Goal: Use online tool/utility: Utilize a website feature to perform a specific function

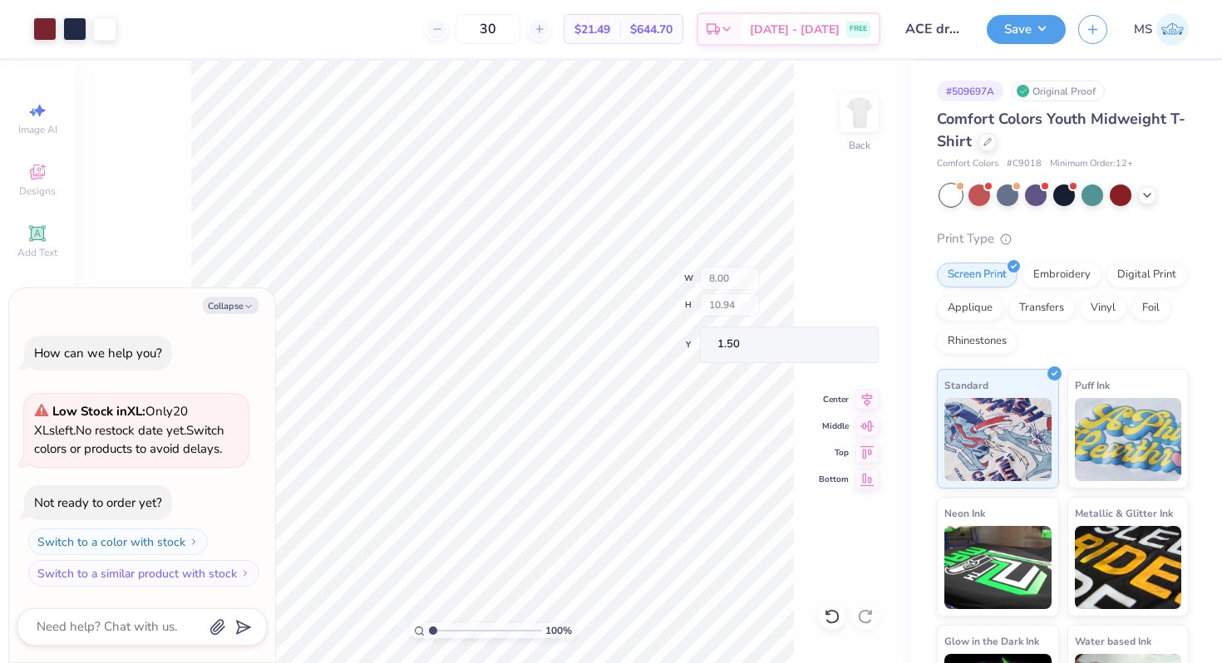
type textarea "x"
type input "2.26"
type input "2.63"
type input "1.97"
type textarea "x"
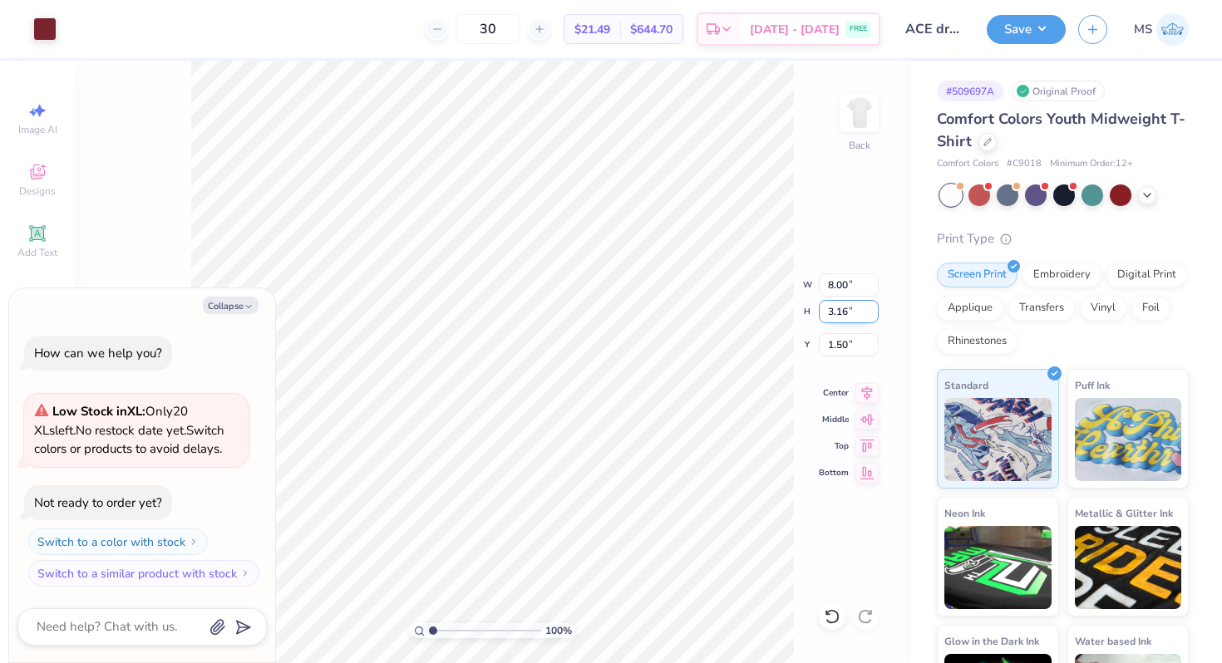
click at [854, 312] on input "3.16" at bounding box center [849, 311] width 60 height 23
type input "3"
type input "2"
type input "3"
type textarea "x"
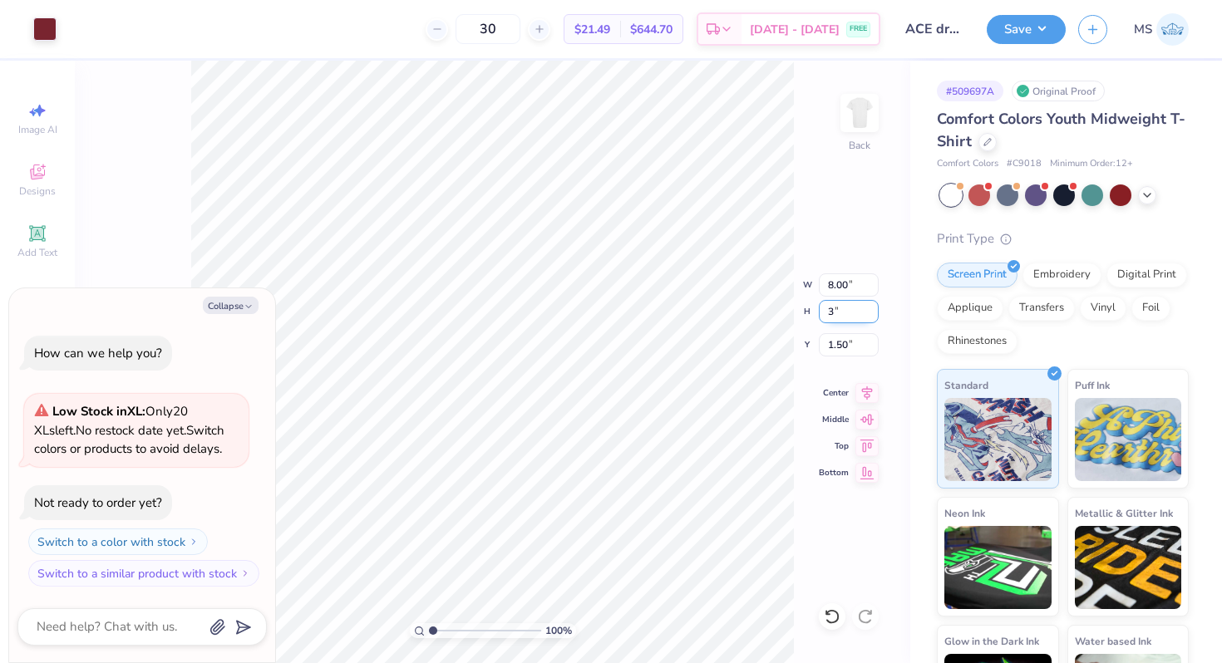
type input "7.59"
type input "3.00"
type input "1.58"
type input "3"
type input "2.5"
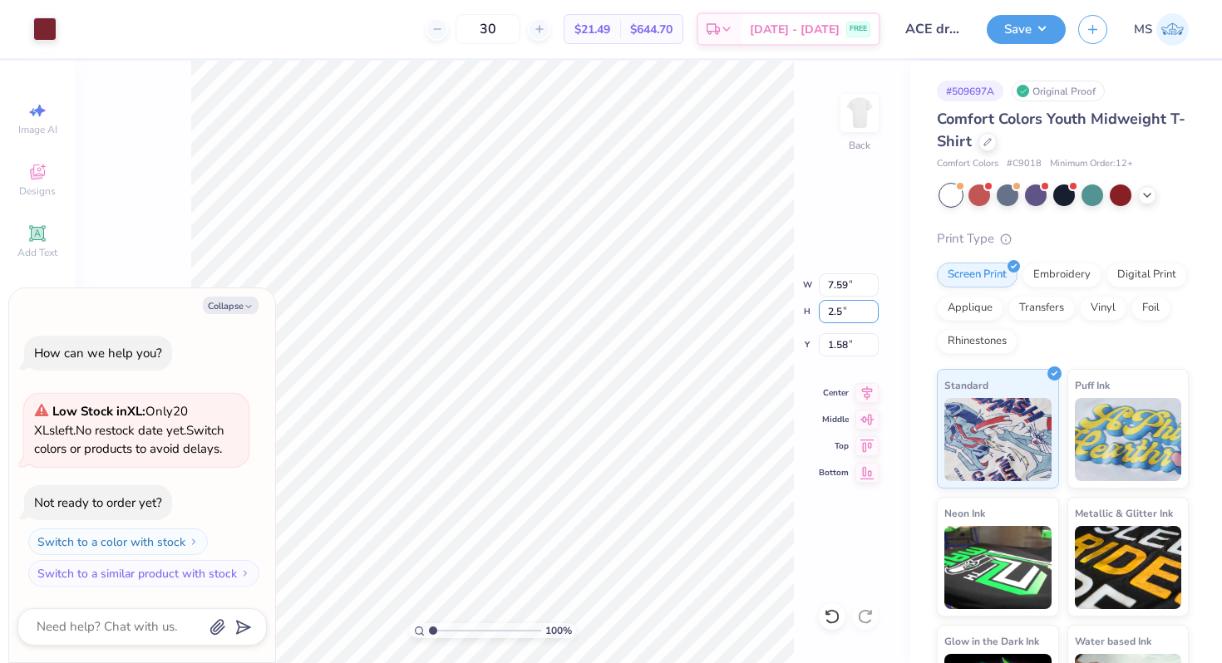
type textarea "x"
type input "6.33"
type input "2.50"
type input "1.83"
type textarea "x"
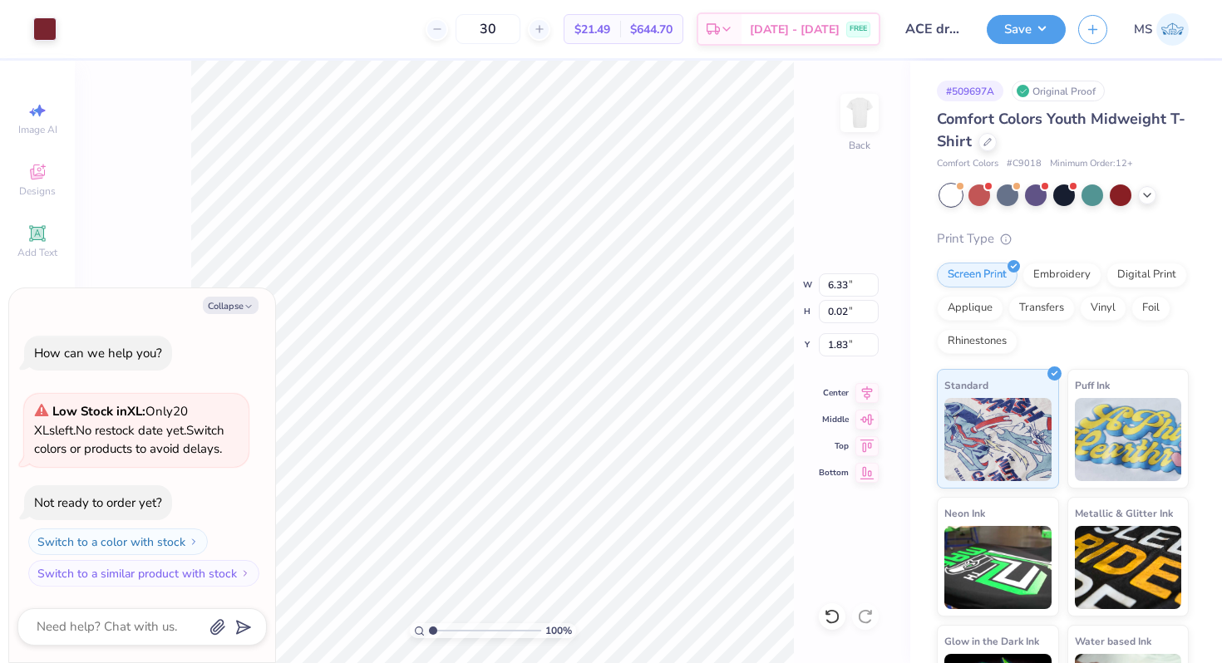
type input "6.43"
type input "7.18"
type input "4.38"
type textarea "x"
type input "6.43"
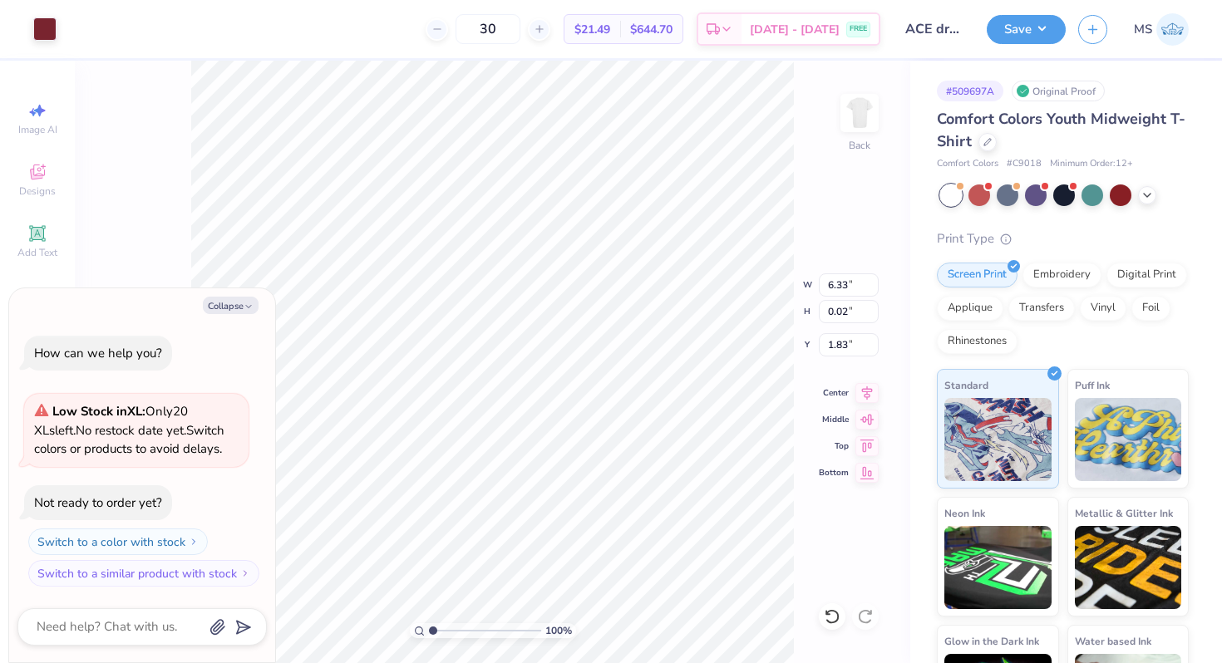
type input "7.18"
type input "4.38"
type textarea "x"
click at [848, 312] on input "0.03" at bounding box center [849, 311] width 60 height 23
type input "0.02"
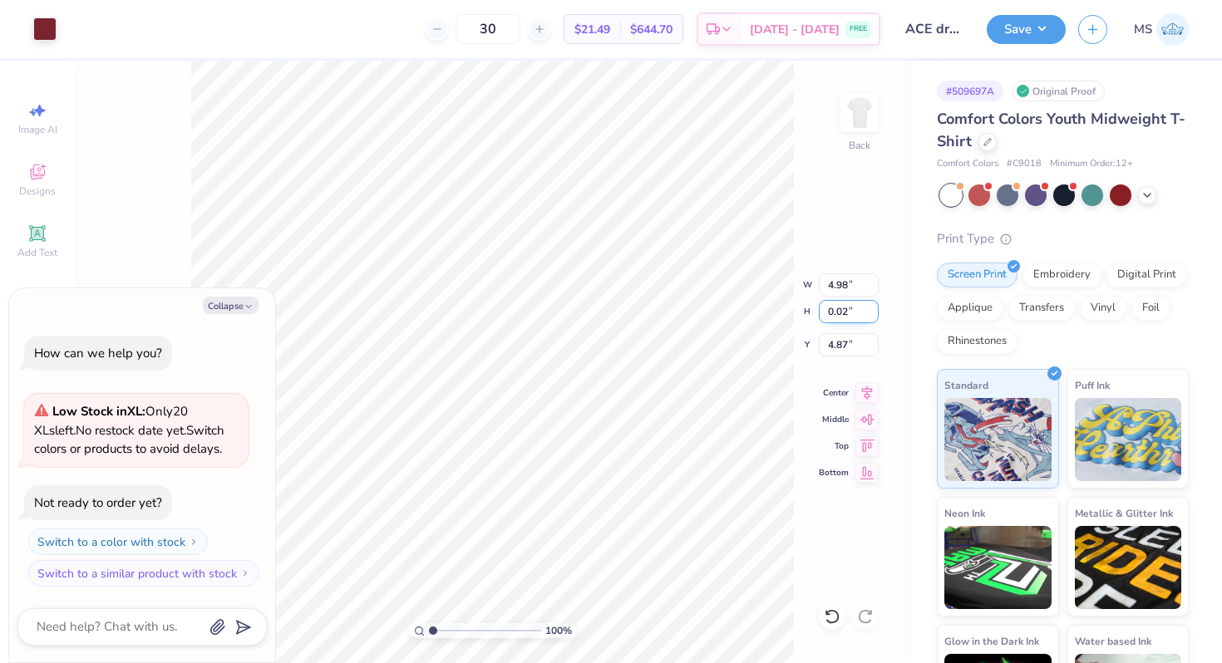
type textarea "x"
type input "3.19"
type textarea "x"
click at [848, 312] on input "0.02" at bounding box center [849, 311] width 60 height 23
type input "0.03"
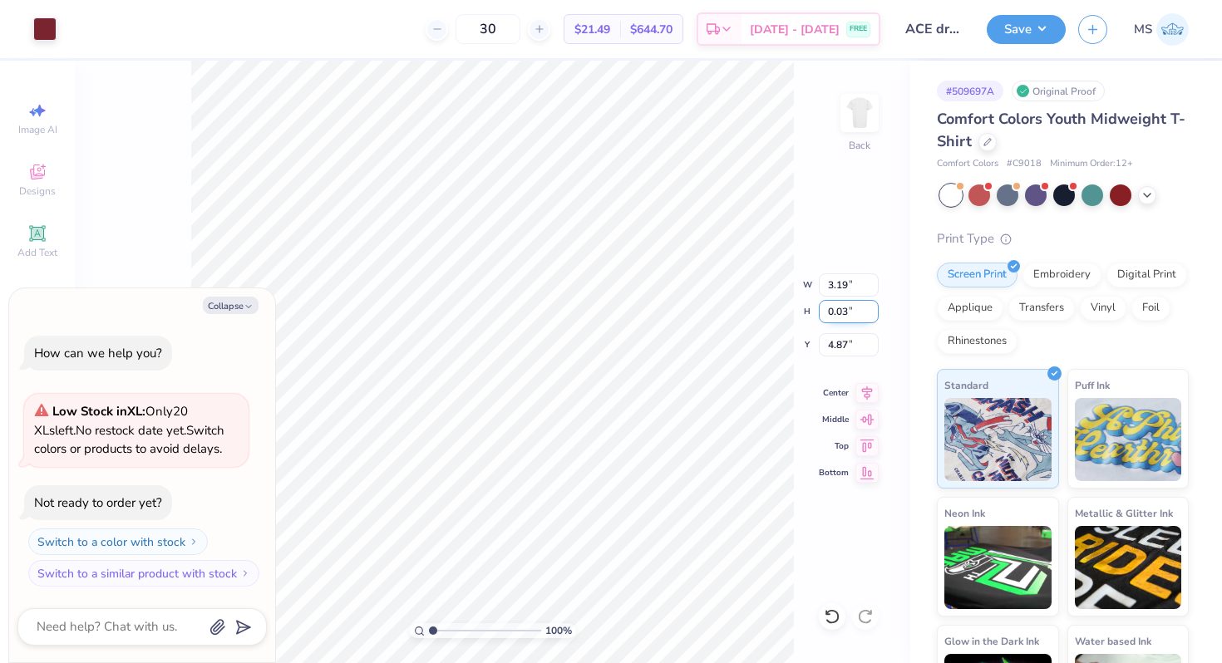
type textarea "x"
type input "4.78"
type input "0.025"
type textarea "x"
type input "3.98"
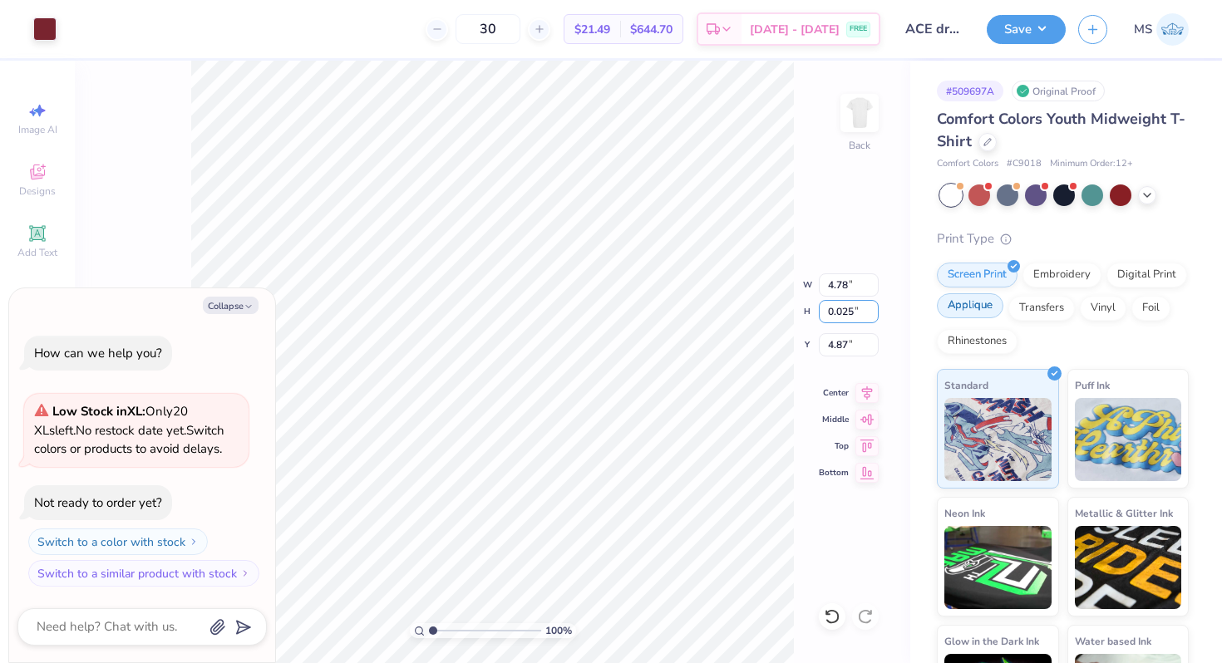
type input "0.03"
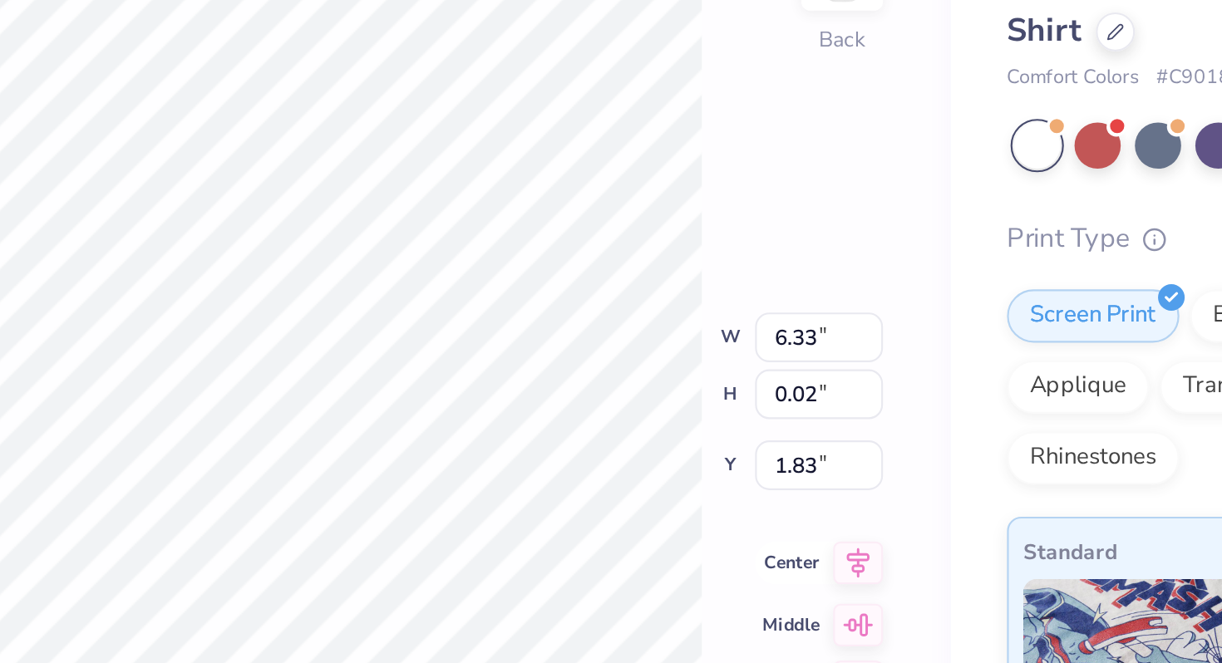
click at [870, 390] on icon at bounding box center [866, 391] width 23 height 20
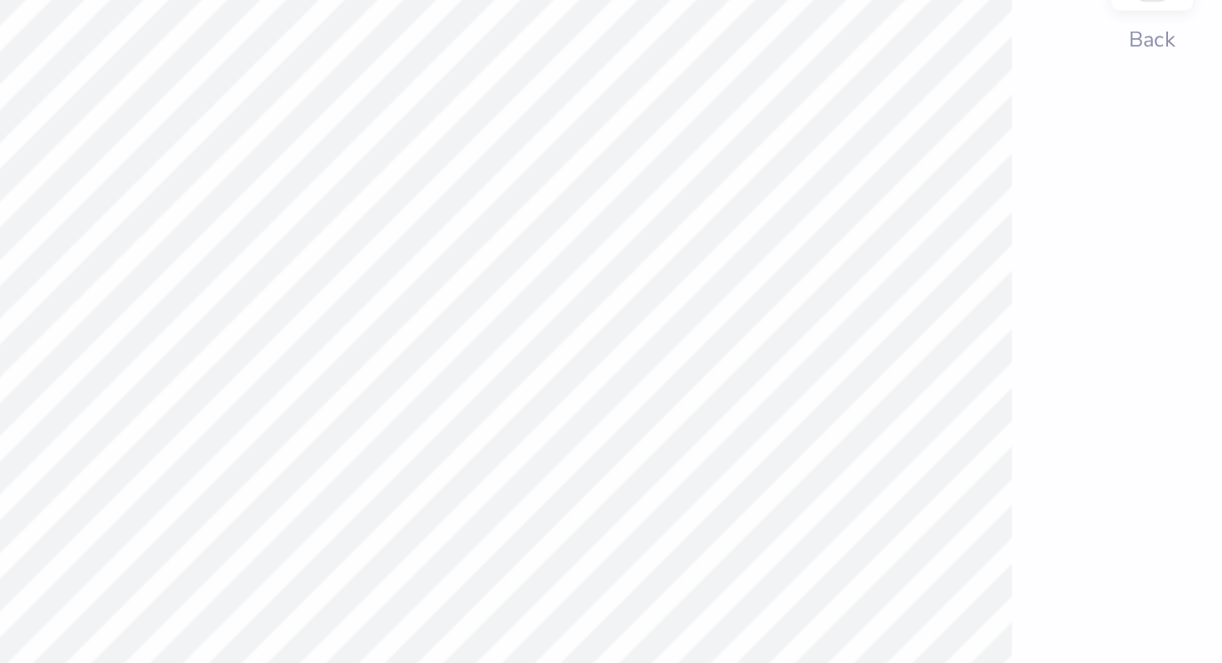
type textarea "x"
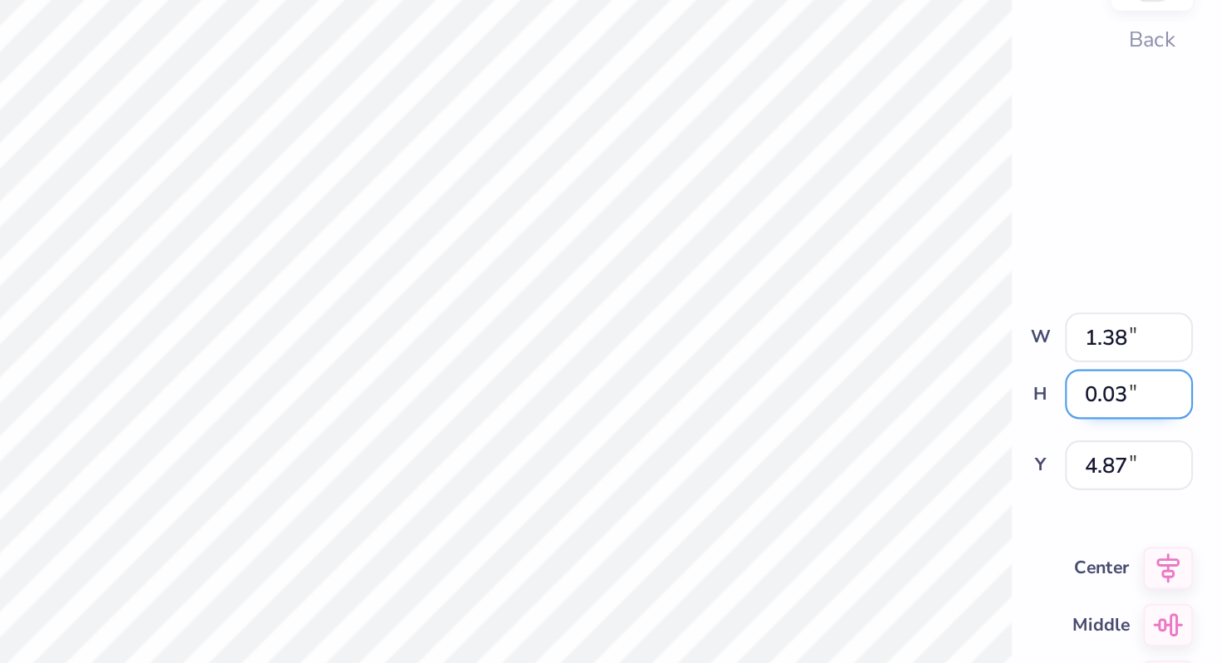
click at [848, 312] on input "0.03" at bounding box center [849, 311] width 60 height 23
type input "0.02"
type textarea "x"
type input "0.88"
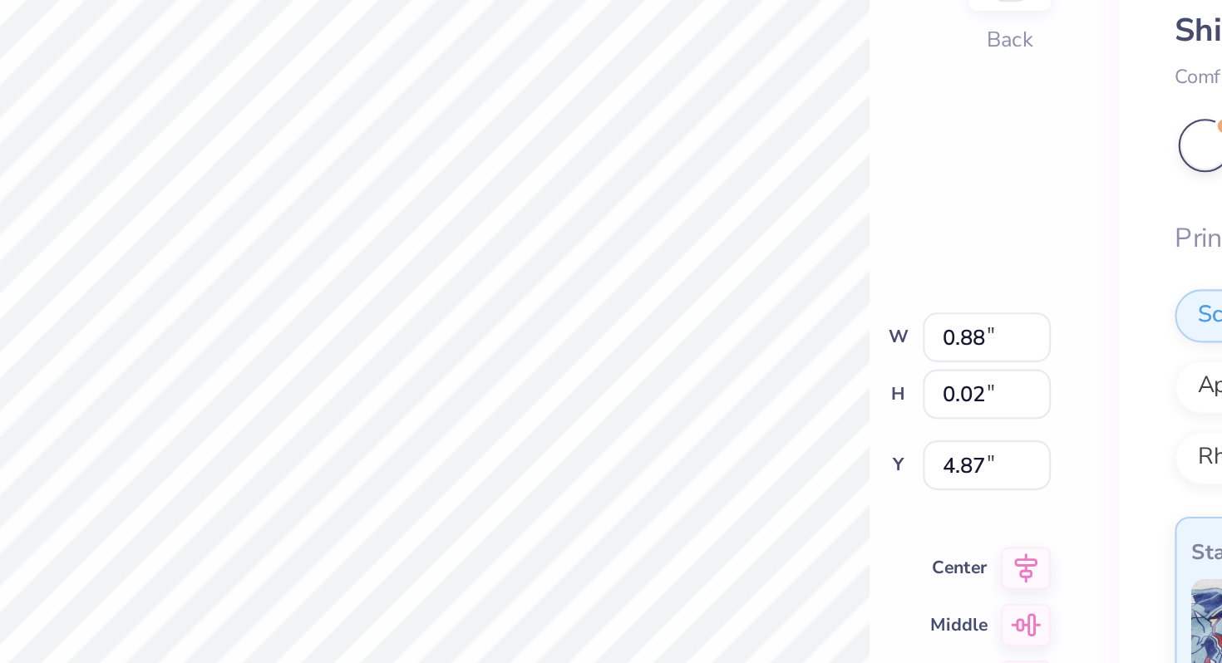
click at [735, 277] on div "100 % Back W 0.88 0.88 " H 0.02 0.02 " Y 4.87 4.87 " Center Middle Top Bottom" at bounding box center [492, 362] width 835 height 602
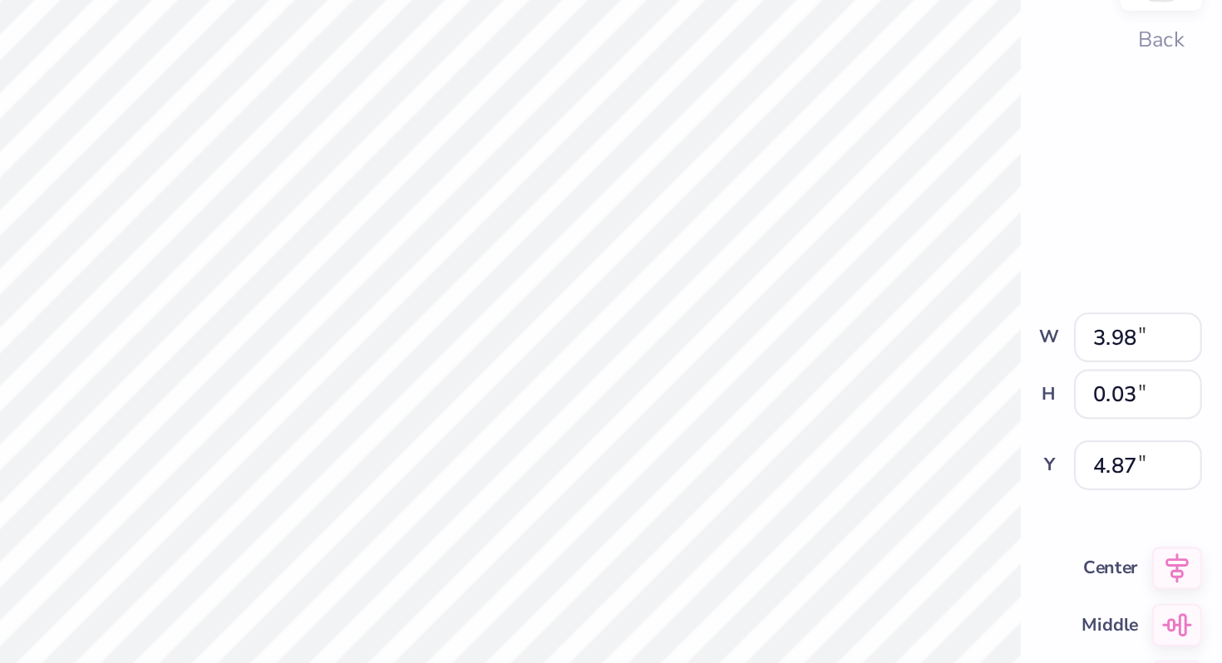
type textarea "x"
type input "4.12"
type textarea "x"
type input "4.28"
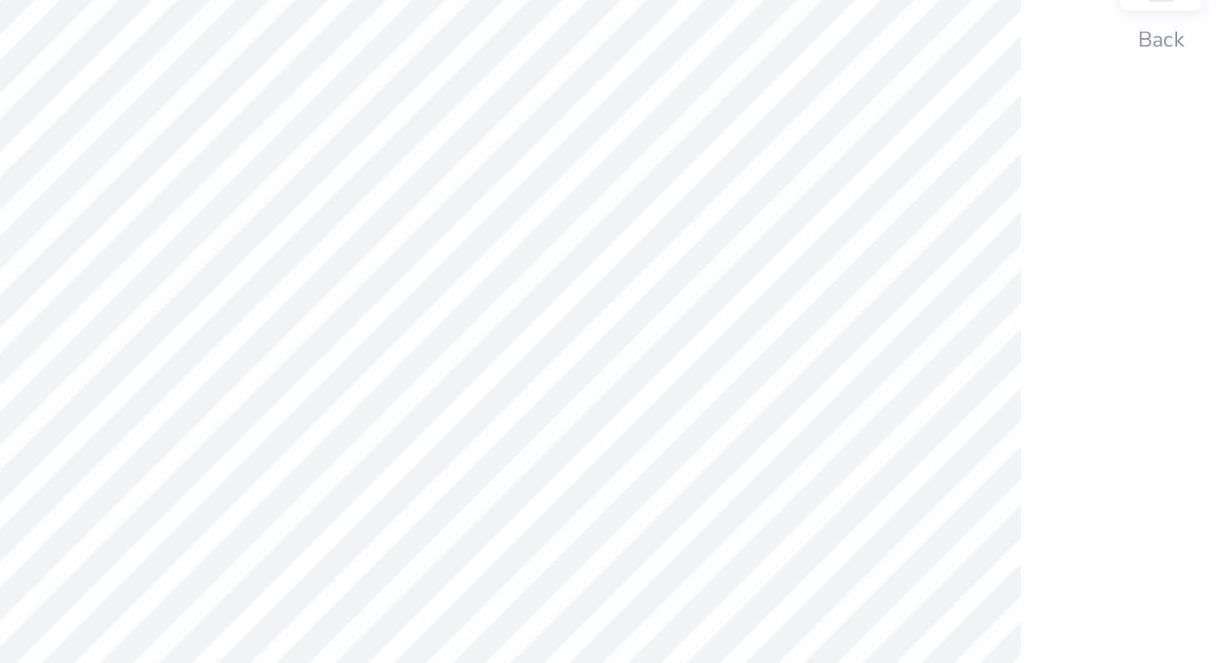
type textarea "x"
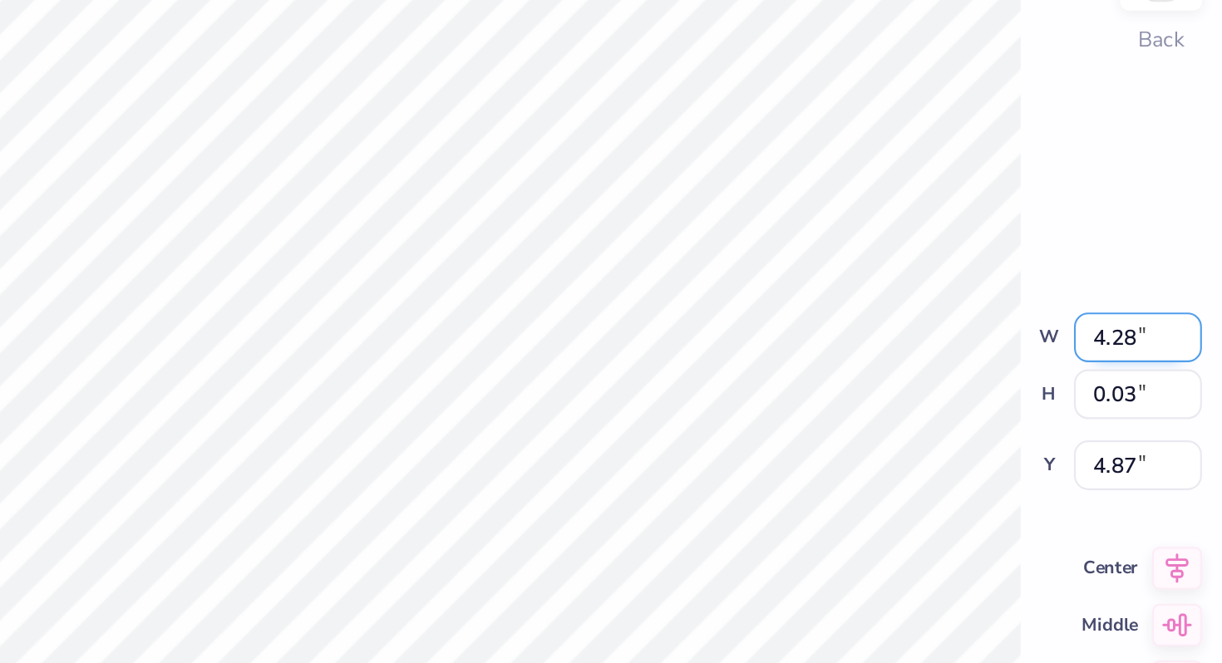
click at [848, 288] on input "4.28" at bounding box center [849, 284] width 60 height 23
type input "4.25"
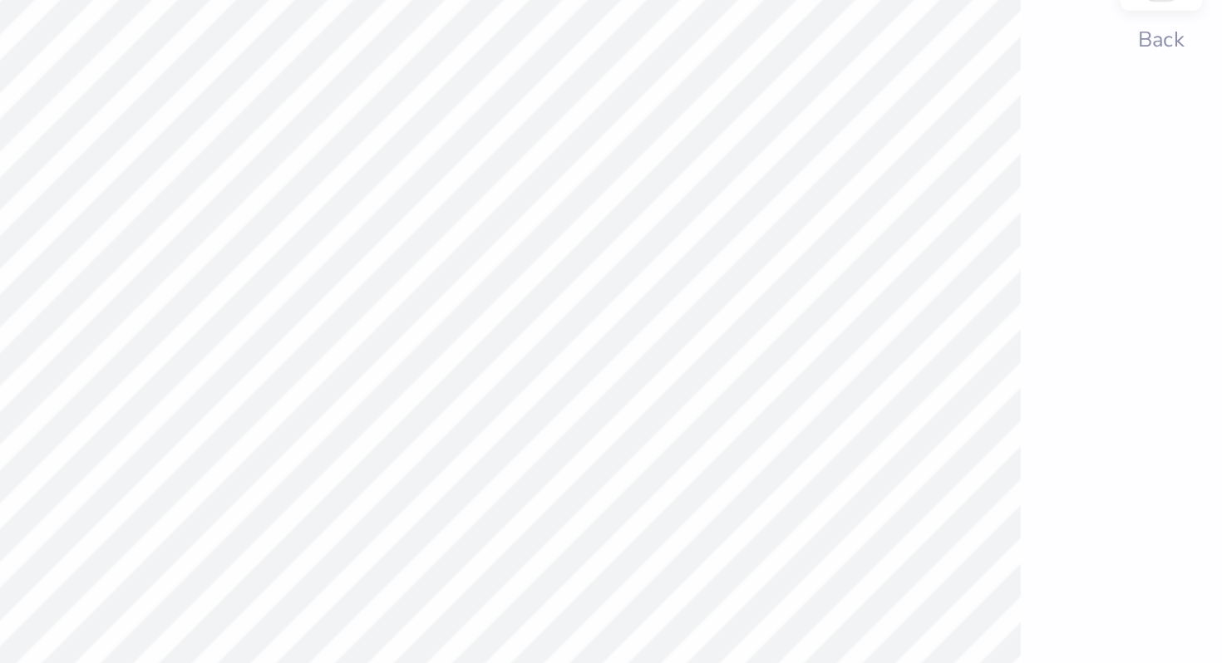
type textarea "x"
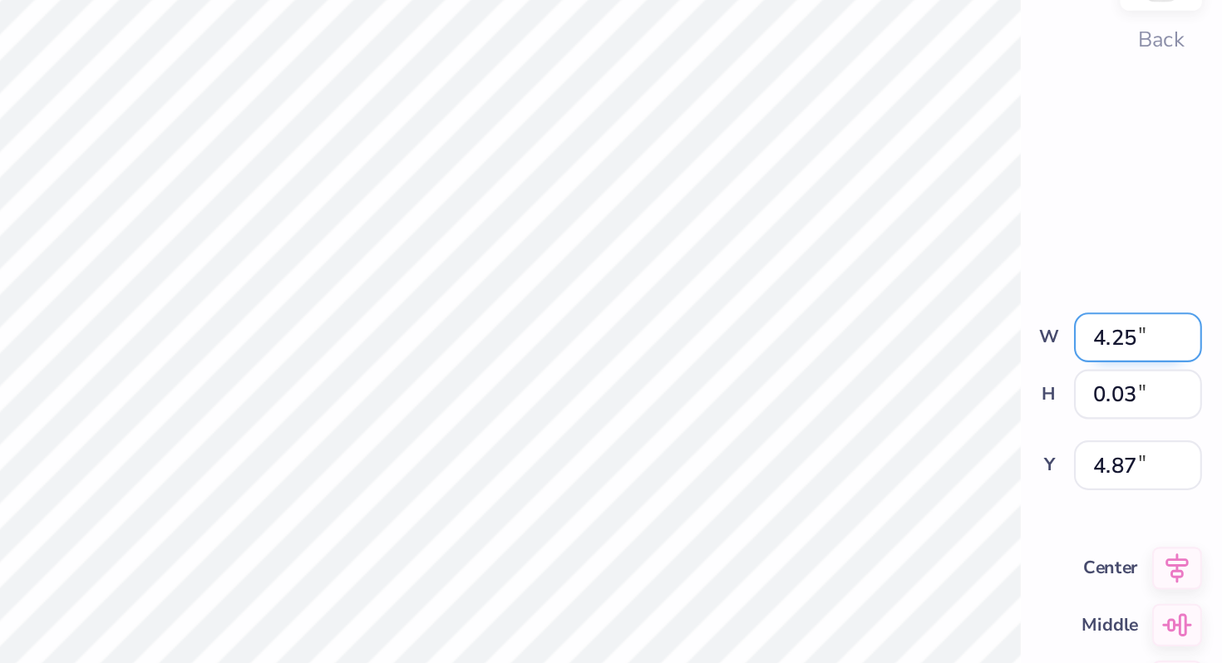
click at [847, 283] on input "4.25" at bounding box center [849, 284] width 60 height 23
type input "4.2"
type textarea "x"
type input "4.20"
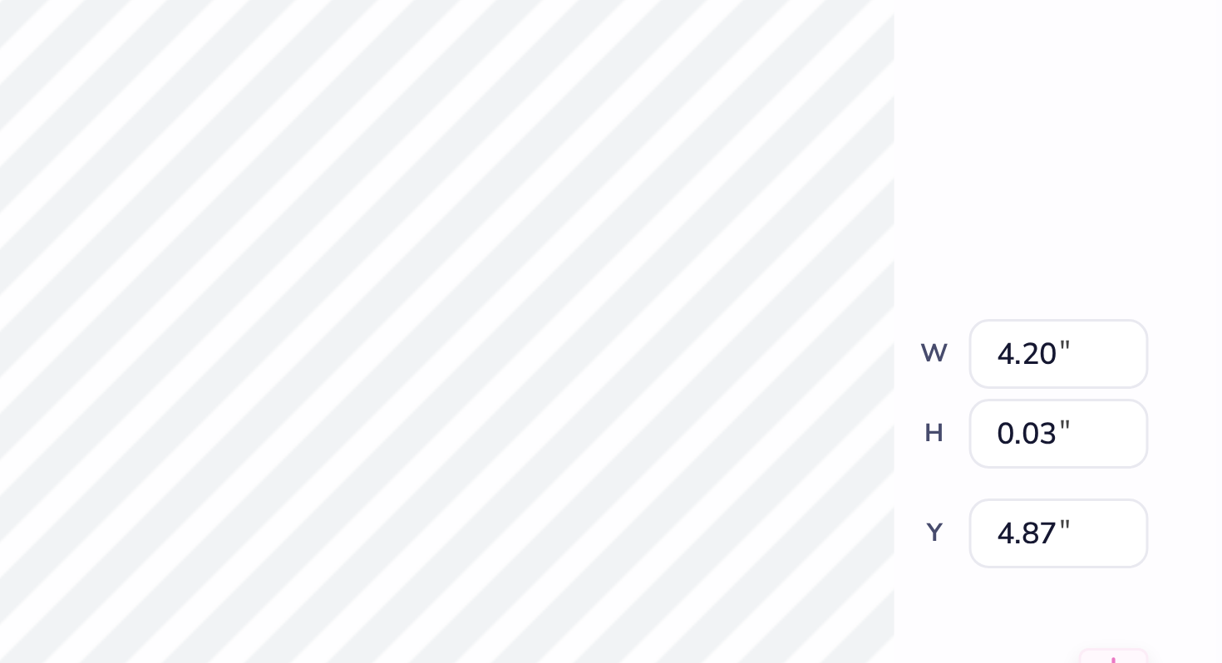
type textarea "x"
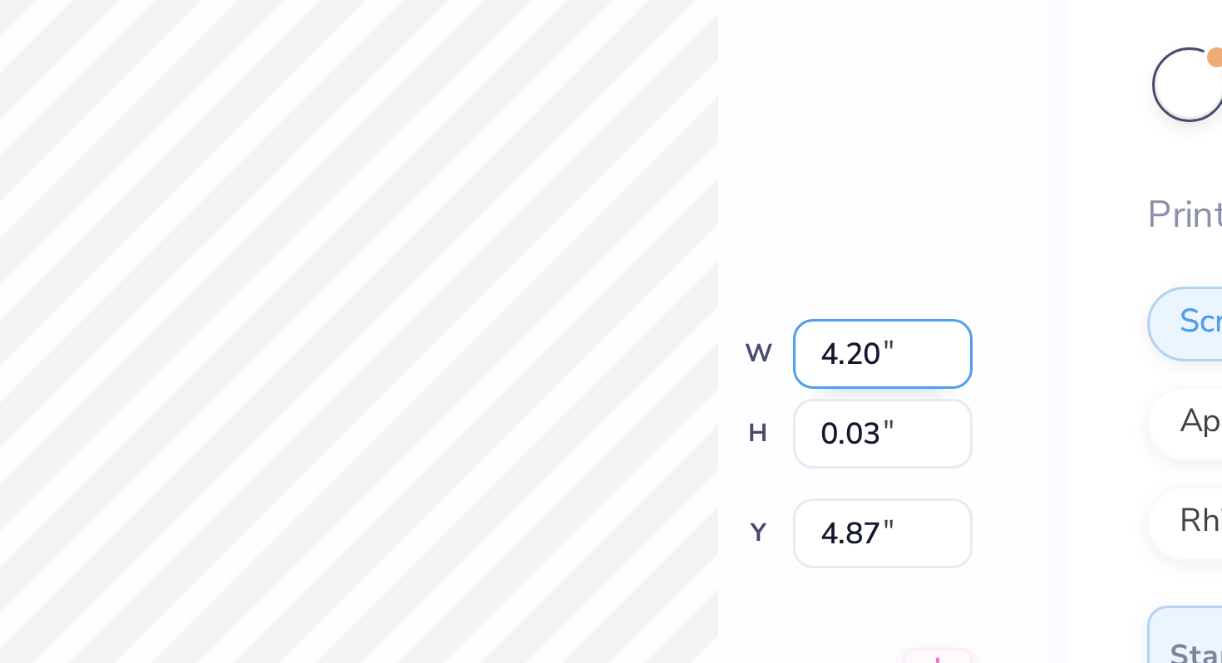
click at [848, 284] on input "4.20" at bounding box center [849, 284] width 60 height 23
type input "4.15"
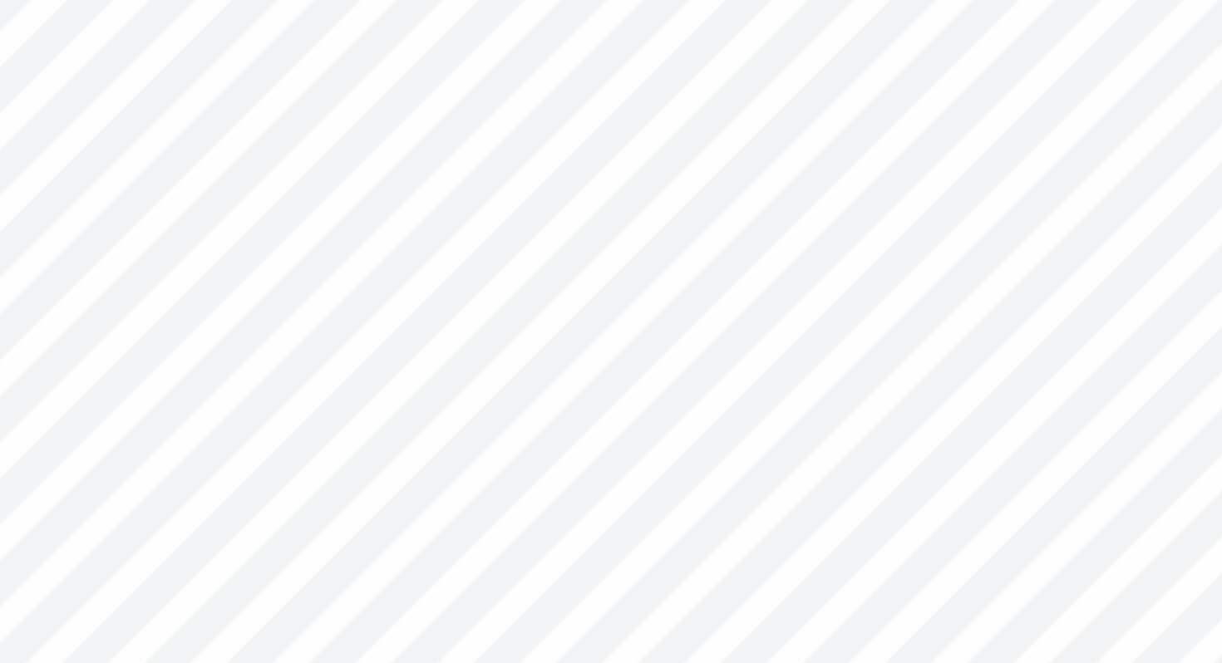
type textarea "x"
